Goal: Task Accomplishment & Management: Use online tool/utility

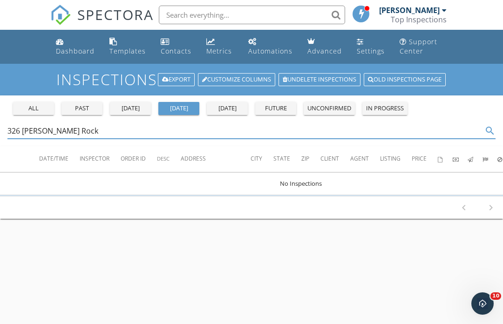
type input "326 Keegan Rock"
click at [44, 108] on div "all" at bounding box center [34, 108] width 34 height 9
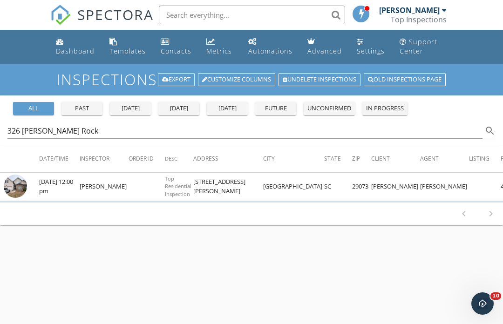
click at [26, 188] on img at bounding box center [15, 186] width 23 height 23
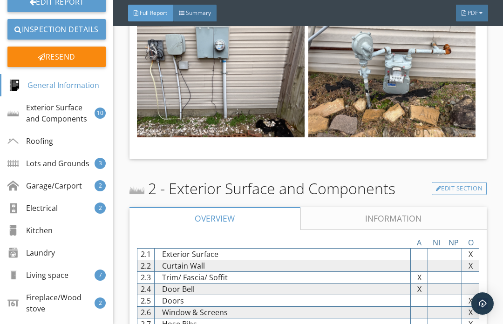
click at [49, 188] on div "Garage/Carport" at bounding box center [44, 185] width 75 height 11
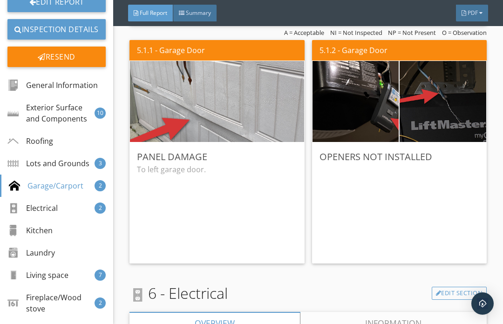
scroll to position [2961, 0]
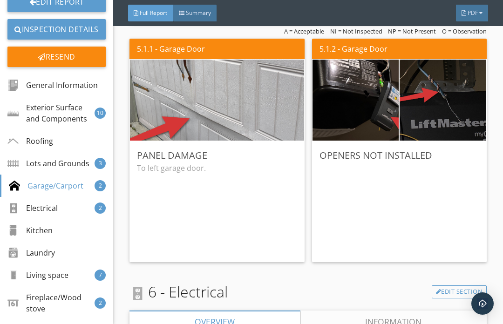
click at [354, 107] on img at bounding box center [355, 100] width 217 height 162
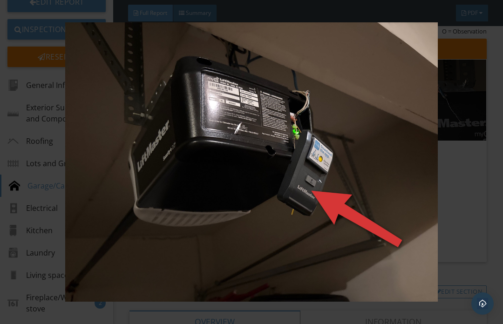
click at [476, 191] on img at bounding box center [251, 161] width 449 height 279
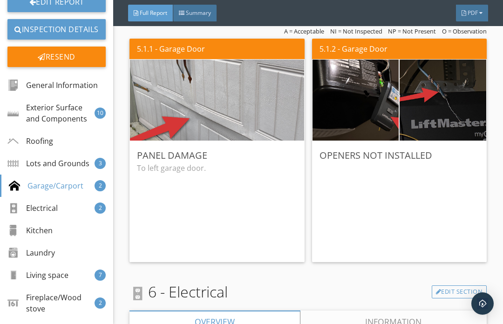
click at [447, 106] on img at bounding box center [443, 100] width 217 height 162
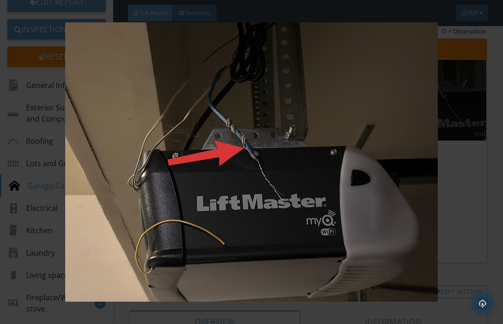
click at [442, 105] on img at bounding box center [251, 161] width 449 height 279
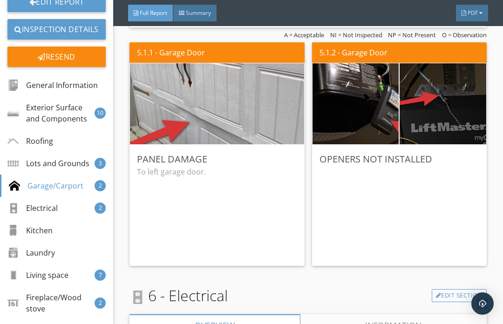
scroll to position [2957, 0]
click at [380, 206] on div at bounding box center [399, 212] width 160 height 92
click at [0, 0] on div "Edit" at bounding box center [0, 0] width 0 height 0
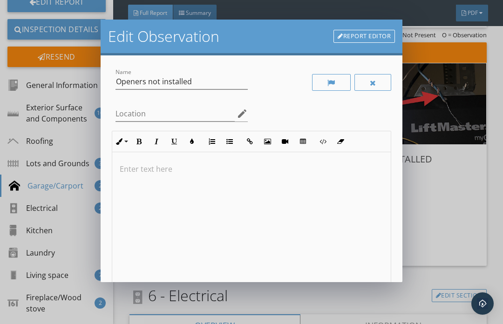
click at [132, 186] on div at bounding box center [251, 226] width 278 height 148
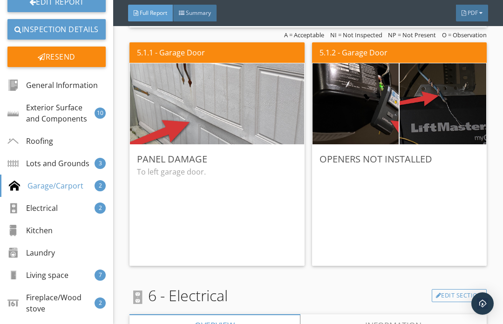
click at [434, 191] on div "Edit Observation Report Editor Name Openers not installed Location edit <p>Did&…" at bounding box center [251, 162] width 503 height 324
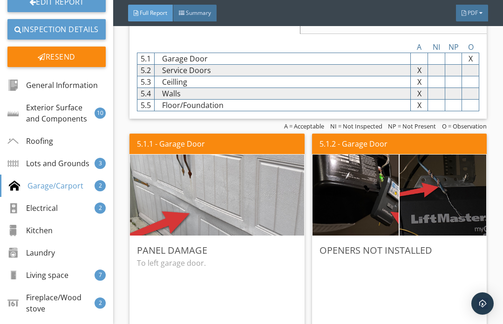
scroll to position [2866, 0]
click at [192, 196] on img at bounding box center [217, 195] width 270 height 203
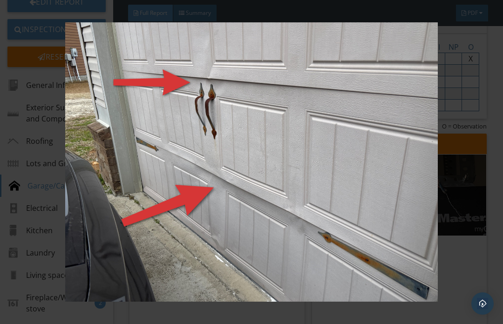
click at [476, 248] on img at bounding box center [251, 161] width 449 height 279
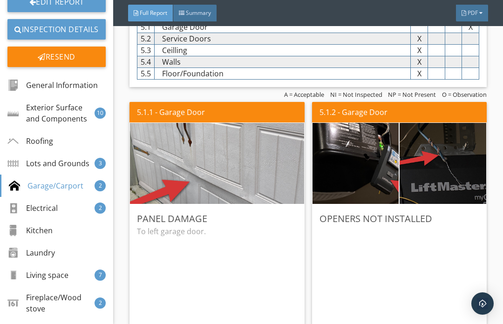
scroll to position [2902, 0]
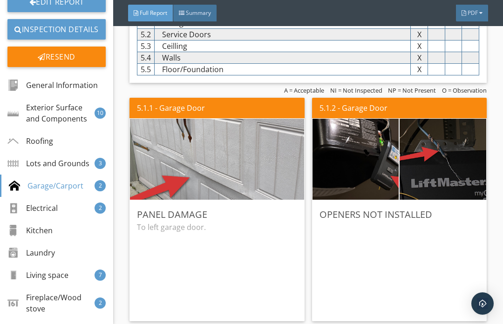
click at [354, 262] on div at bounding box center [399, 268] width 160 height 92
click at [344, 174] on img at bounding box center [355, 159] width 217 height 162
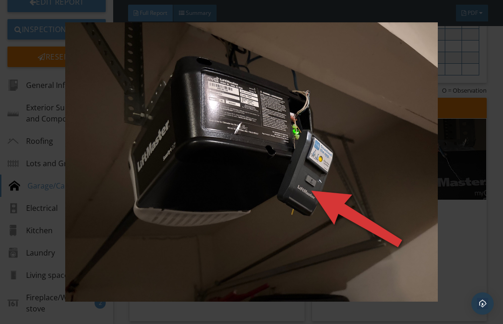
click at [488, 262] on div at bounding box center [251, 162] width 503 height 324
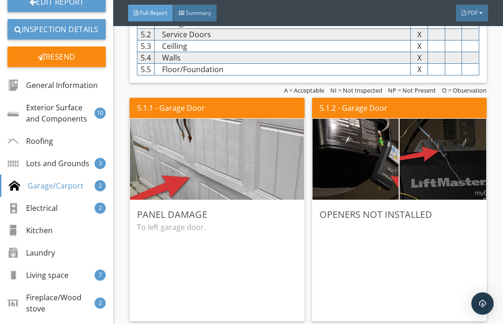
click at [355, 170] on img at bounding box center [355, 159] width 217 height 162
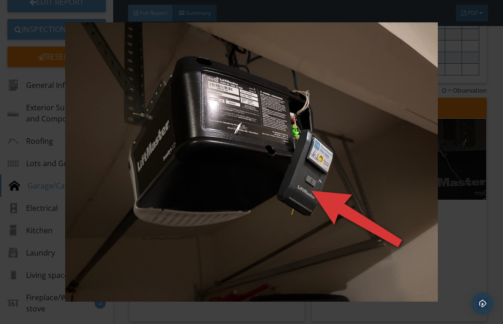
click at [469, 241] on img at bounding box center [251, 161] width 449 height 279
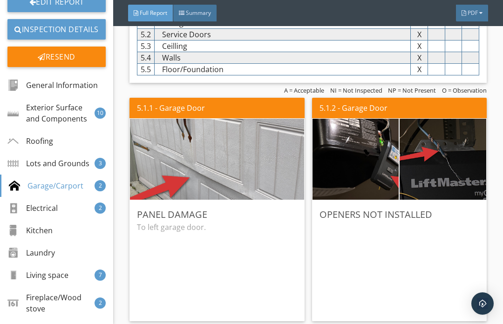
click at [436, 162] on img at bounding box center [443, 159] width 217 height 162
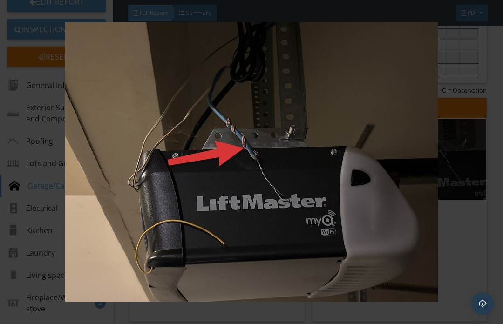
click at [178, 119] on img at bounding box center [251, 161] width 449 height 279
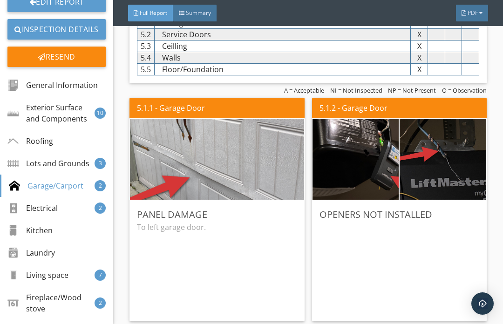
click at [437, 173] on img at bounding box center [443, 159] width 217 height 162
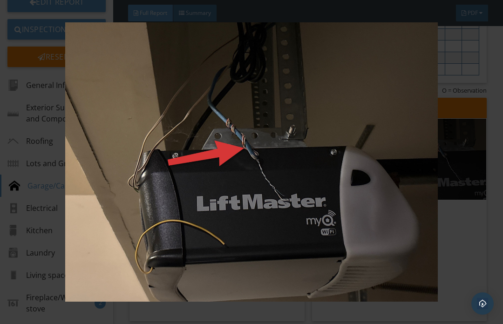
click at [475, 241] on img at bounding box center [251, 161] width 449 height 279
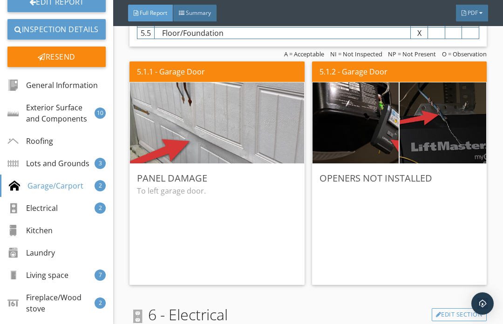
scroll to position [2938, 0]
click at [385, 224] on div at bounding box center [399, 211] width 160 height 52
click at [0, 0] on div "Edit" at bounding box center [0, 0] width 0 height 0
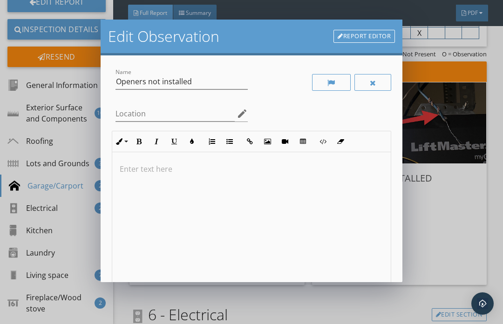
click at [144, 192] on div at bounding box center [251, 226] width 278 height 148
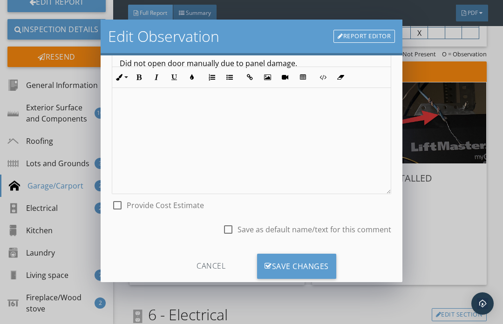
scroll to position [105, 0]
click at [306, 271] on div "Save Changes" at bounding box center [296, 266] width 79 height 25
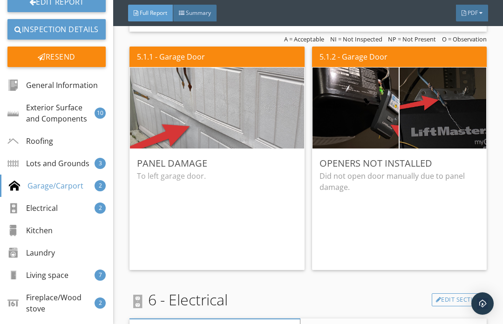
scroll to position [2953, 0]
click at [224, 123] on img at bounding box center [217, 108] width 270 height 203
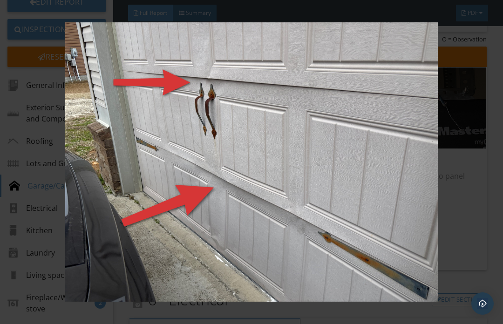
click at [490, 215] on div at bounding box center [251, 162] width 503 height 324
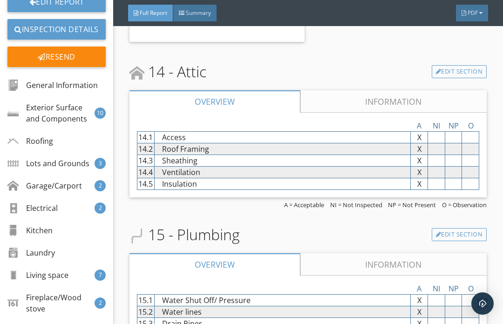
scroll to position [6299, 0]
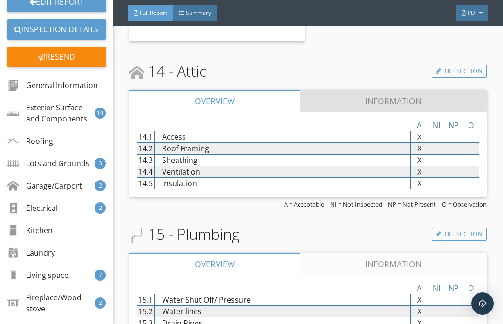
click at [448, 90] on link "Information" at bounding box center [393, 101] width 187 height 22
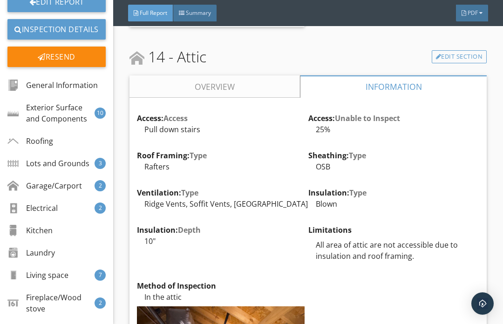
scroll to position [6314, 0]
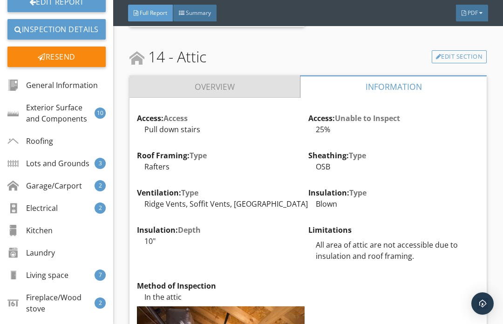
click at [253, 75] on link "Overview" at bounding box center [214, 86] width 170 height 22
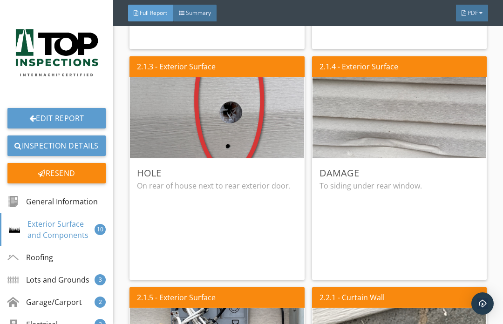
scroll to position [0, 0]
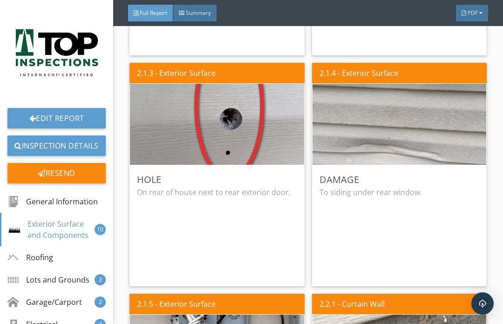
click at [73, 146] on link "Inspection Details" at bounding box center [56, 146] width 98 height 20
click at [58, 143] on link "Inspection Details" at bounding box center [56, 146] width 98 height 20
